Goal: Communication & Community: Ask a question

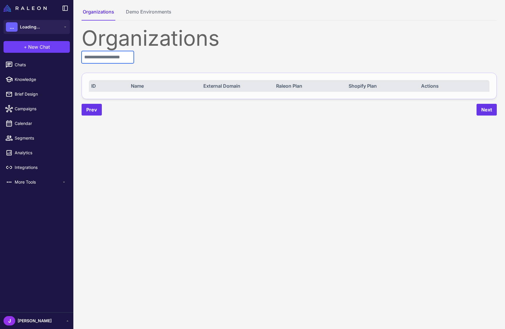
click at [104, 52] on input "text" at bounding box center [108, 57] width 52 height 12
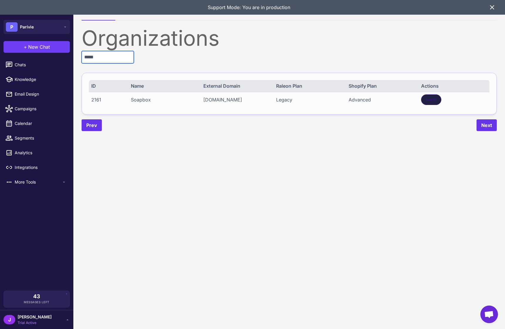
type input "*****"
click at [429, 102] on div "Log In" at bounding box center [431, 100] width 20 height 11
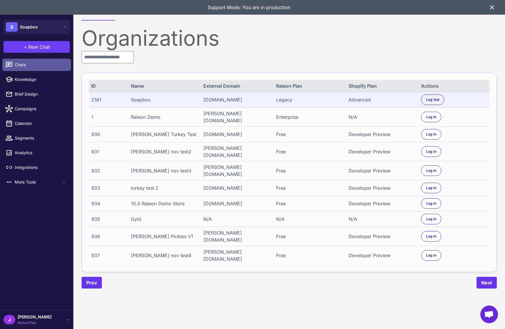
click at [23, 64] on span "Chats" at bounding box center [41, 65] width 52 height 6
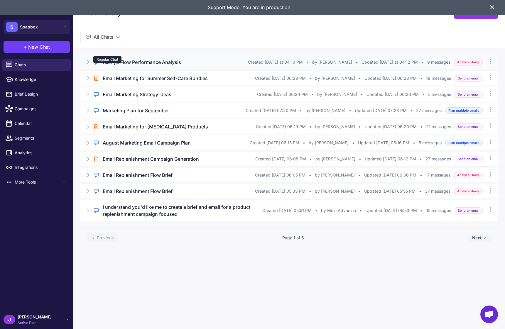
click at [120, 60] on div "Regular Chat" at bounding box center [107, 60] width 28 height 8
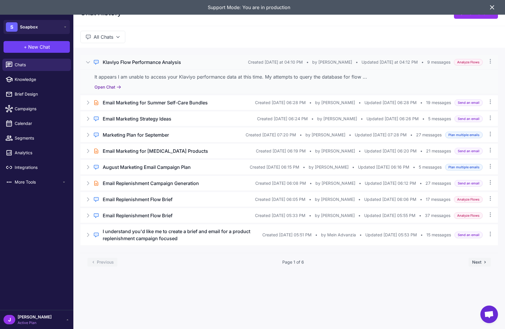
click at [111, 88] on button "Open Chat" at bounding box center [108, 87] width 27 height 6
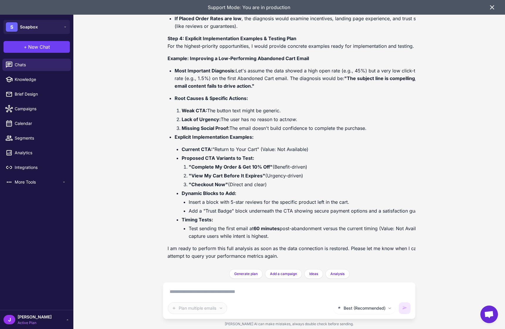
scroll to position [645, 0]
click at [490, 7] on icon at bounding box center [492, 7] width 7 height 7
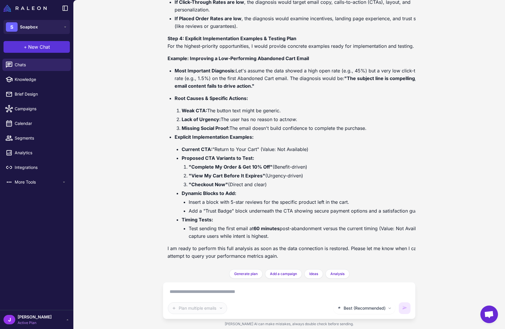
click at [54, 48] on button "+ New Chat" at bounding box center [37, 47] width 66 height 12
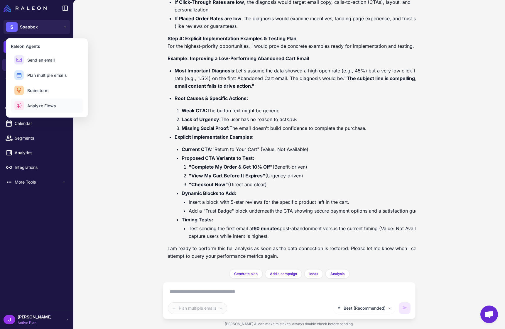
click at [43, 106] on span "Analyze Flows" at bounding box center [41, 106] width 29 height 6
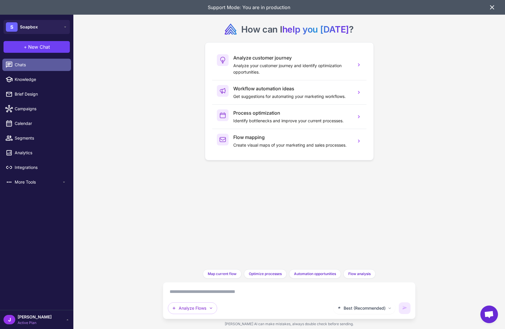
click at [36, 63] on span "Chats" at bounding box center [41, 65] width 52 height 6
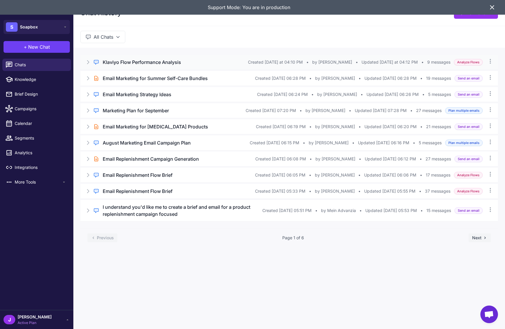
click at [92, 60] on div "Regular Chat Klaviyo Flow Performance Analysis Created Today at 04:10 PM • by S…" at bounding box center [289, 62] width 418 height 15
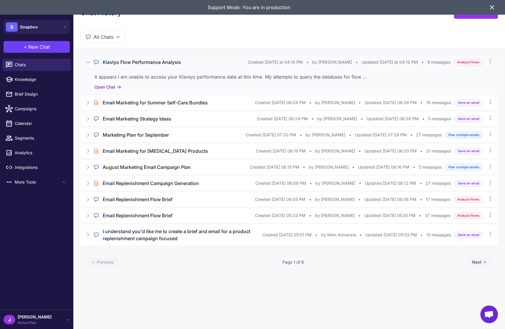
click at [107, 89] on button "Open Chat" at bounding box center [108, 87] width 27 height 6
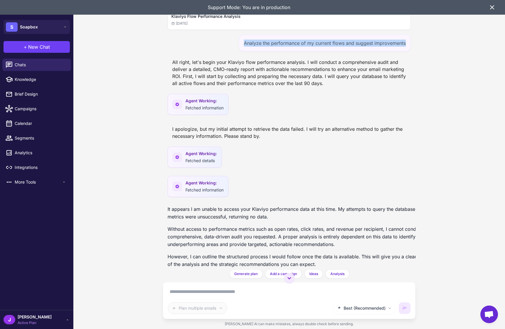
scroll to position [0, 18]
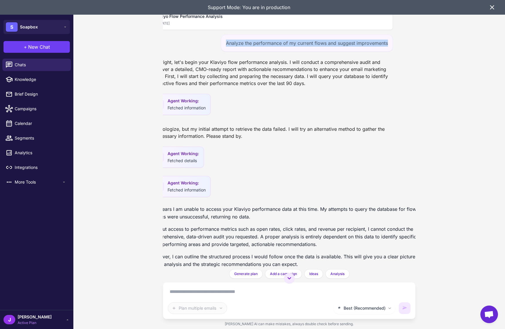
drag, startPoint x: 245, startPoint y: 42, endPoint x: 411, endPoint y: 41, distance: 166.5
click at [411, 41] on div "Klaviyo Flow Performance Analysis Today Analyze the performance of my current f…" at bounding box center [289, 135] width 253 height 270
copy div "Analyze the performance of my current flows and suggest improvements"
drag, startPoint x: 300, startPoint y: 85, endPoint x: 282, endPoint y: 89, distance: 18.2
click at [300, 85] on div "All right, let's begin your Klaviyo flow performance analysis. I will conduct a…" at bounding box center [271, 72] width 243 height 33
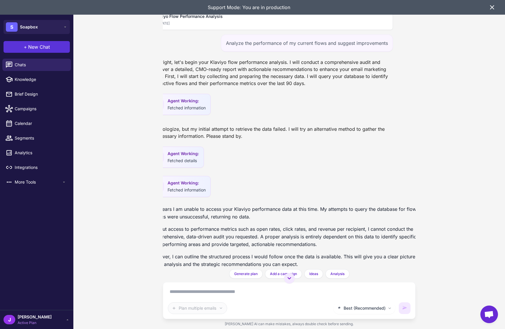
click at [53, 42] on button "+ New Chat" at bounding box center [37, 47] width 66 height 12
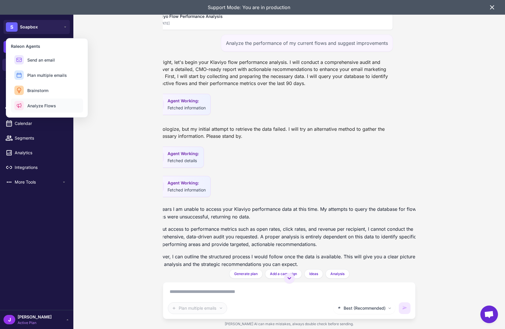
click at [41, 105] on span "Analyze Flows" at bounding box center [41, 106] width 29 height 6
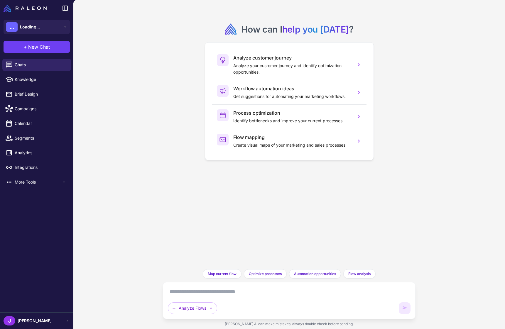
click at [188, 293] on textarea at bounding box center [289, 291] width 243 height 9
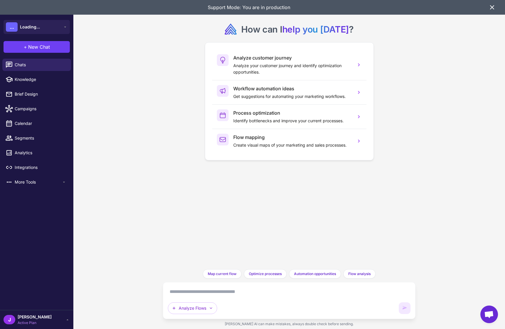
paste textarea "**********"
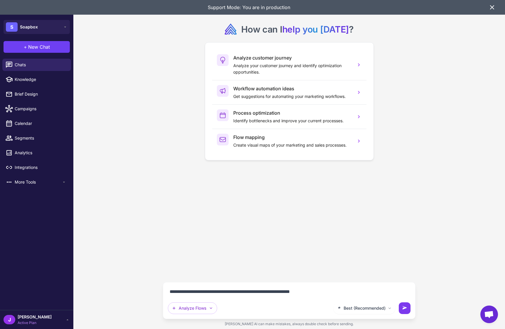
type textarea "**********"
click at [405, 308] on icon at bounding box center [405, 308] width 4 height 3
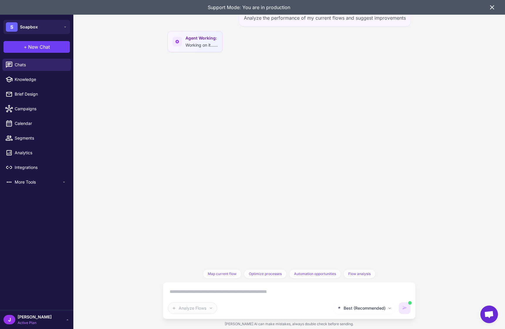
click at [493, 8] on icon at bounding box center [493, 8] width 4 height 4
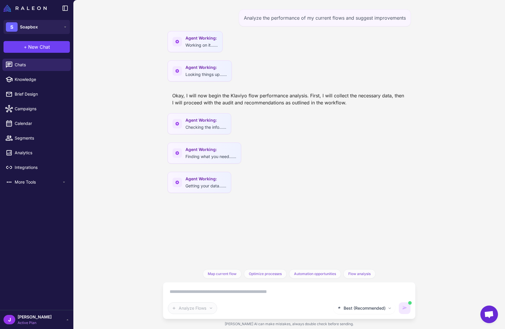
click at [384, 93] on div "Okay, I will now begin the Klaviyo flow performance analysis. First, I will col…" at bounding box center [289, 99] width 243 height 19
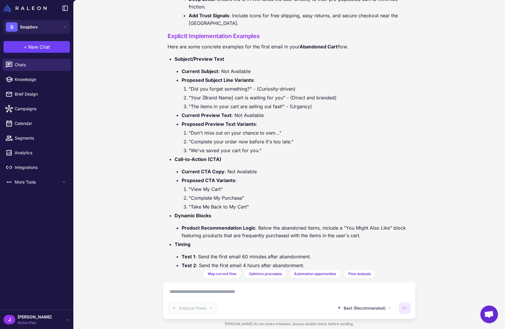
scroll to position [1005, 0]
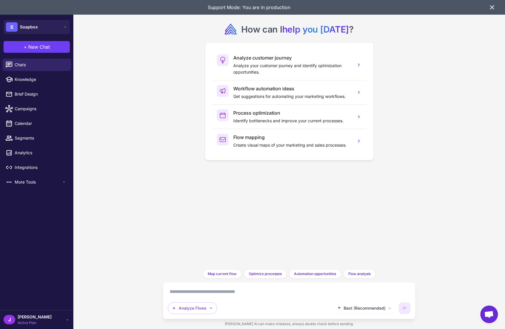
click at [38, 56] on div "+ New Chat Raleon Agents Send an email Plan multiple emails Brainstorm Analyze …" at bounding box center [36, 47] width 73 height 19
drag, startPoint x: 37, startPoint y: 63, endPoint x: 50, endPoint y: 78, distance: 20.0
click at [36, 63] on span "Chats" at bounding box center [41, 65] width 52 height 6
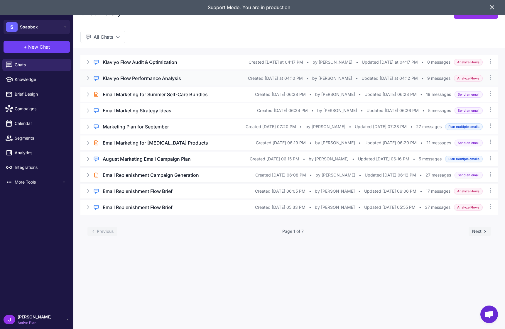
click at [87, 78] on icon at bounding box center [88, 78] width 6 height 6
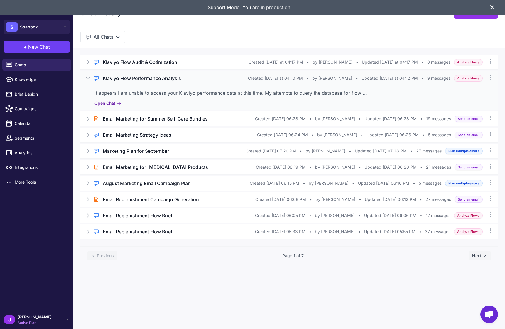
click at [104, 103] on button "Open Chat" at bounding box center [108, 103] width 27 height 6
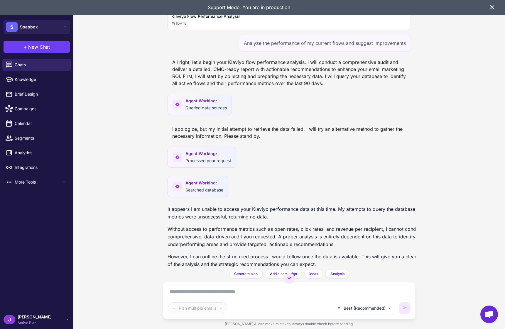
click at [199, 20] on div "Klaviyo Flow Performance Analysis Today" at bounding box center [289, 19] width 236 height 13
click at [182, 26] on span "Today" at bounding box center [179, 23] width 16 height 5
click at [492, 10] on icon at bounding box center [492, 7] width 7 height 7
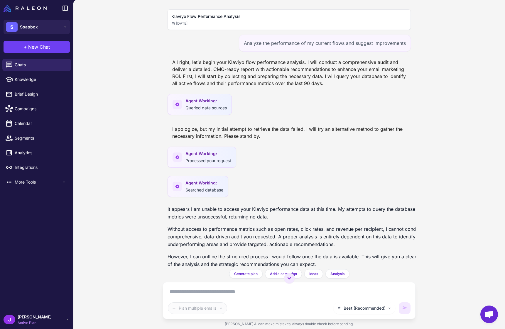
click at [326, 86] on div "All right, let's begin your Klaviyo flow performance analysis. I will conduct a…" at bounding box center [289, 72] width 243 height 33
drag, startPoint x: 294, startPoint y: 174, endPoint x: 321, endPoint y: 148, distance: 37.6
click at [294, 174] on div "Klaviyo Flow Performance Analysis Today Analyze the performance of my current f…" at bounding box center [289, 135] width 253 height 270
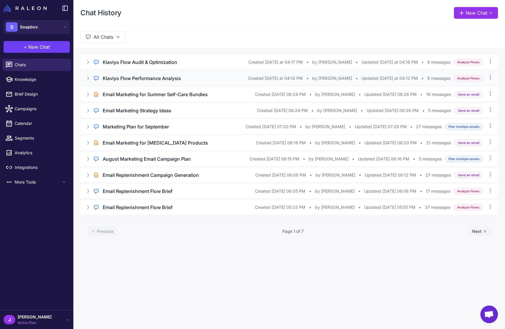
click at [85, 79] on icon at bounding box center [88, 78] width 6 height 6
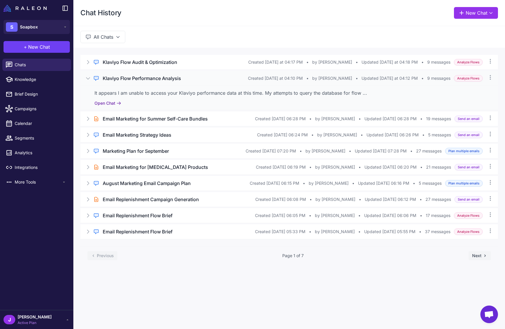
click at [112, 104] on button "Open Chat" at bounding box center [108, 103] width 27 height 6
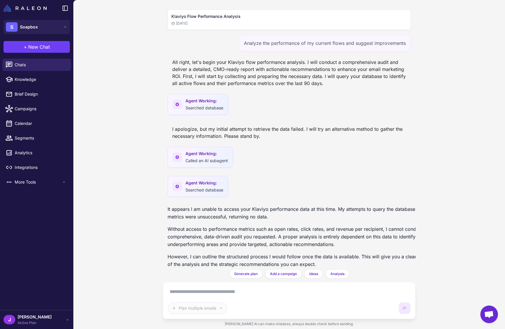
scroll to position [645, 0]
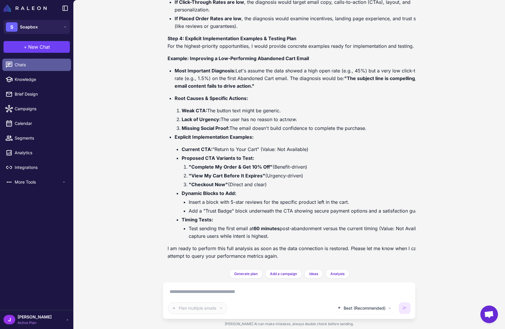
click at [18, 66] on span "Chats" at bounding box center [41, 65] width 52 height 6
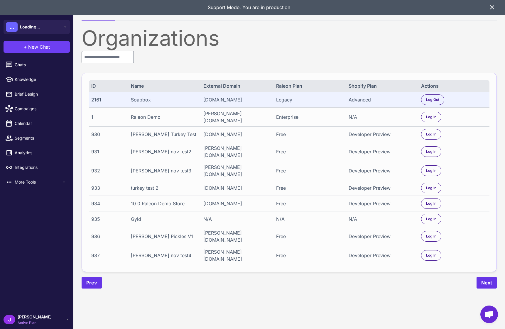
click at [95, 98] on div "2161" at bounding box center [107, 99] width 33 height 7
copy div "2161"
click at [22, 61] on link "Chats" at bounding box center [36, 65] width 69 height 12
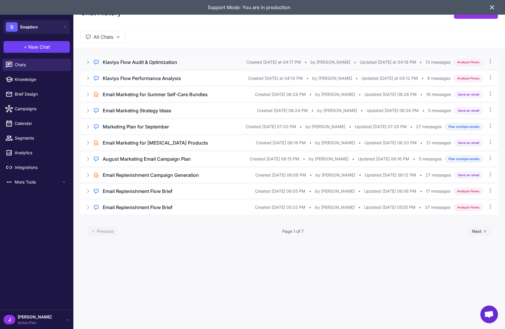
click at [91, 62] on icon at bounding box center [88, 62] width 6 height 6
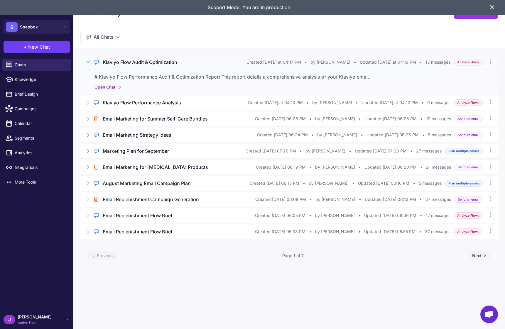
click at [111, 85] on button "Open Chat" at bounding box center [108, 87] width 27 height 6
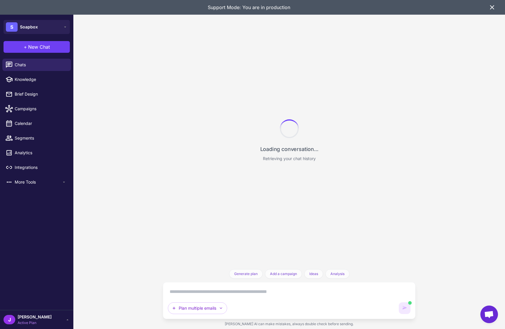
scroll to position [1012, 0]
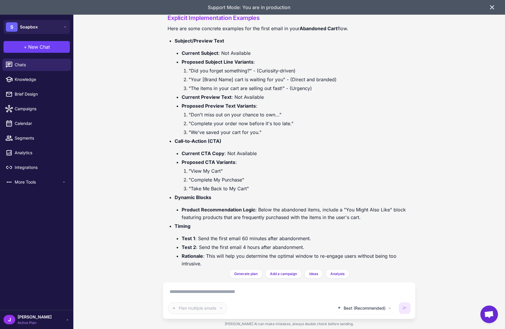
drag, startPoint x: 422, startPoint y: 38, endPoint x: 383, endPoint y: 7, distance: 50.2
click at [423, 38] on div "Klaviyo Flow Audit & Optimization Today Analyze the performance of my current f…" at bounding box center [289, 164] width 432 height 329
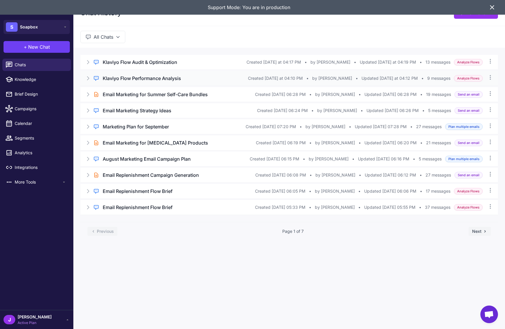
click at [85, 78] on div "Regular Chat Klaviyo Flow Performance Analysis Created Today at 04:10 PM • by S…" at bounding box center [289, 78] width 418 height 15
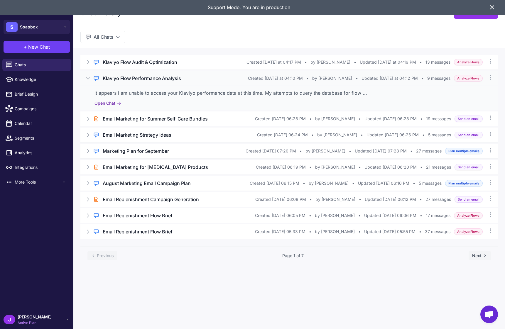
click at [114, 104] on button "Open Chat" at bounding box center [108, 103] width 27 height 6
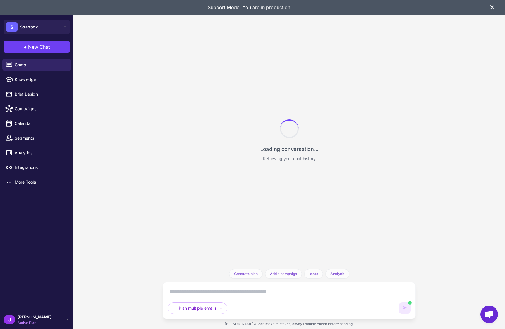
scroll to position [645, 0]
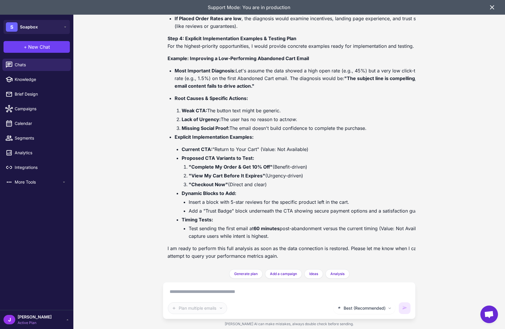
click at [494, 7] on icon at bounding box center [492, 7] width 7 height 7
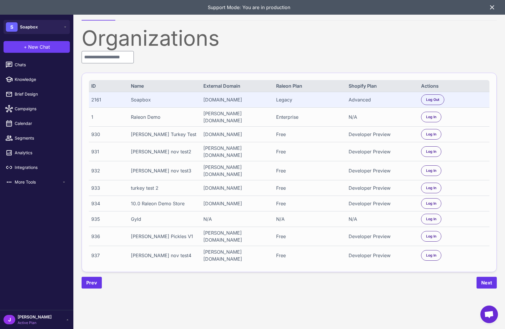
click at [282, 100] on div "Legacy" at bounding box center [309, 99] width 66 height 7
